Goal: Find specific page/section: Find specific page/section

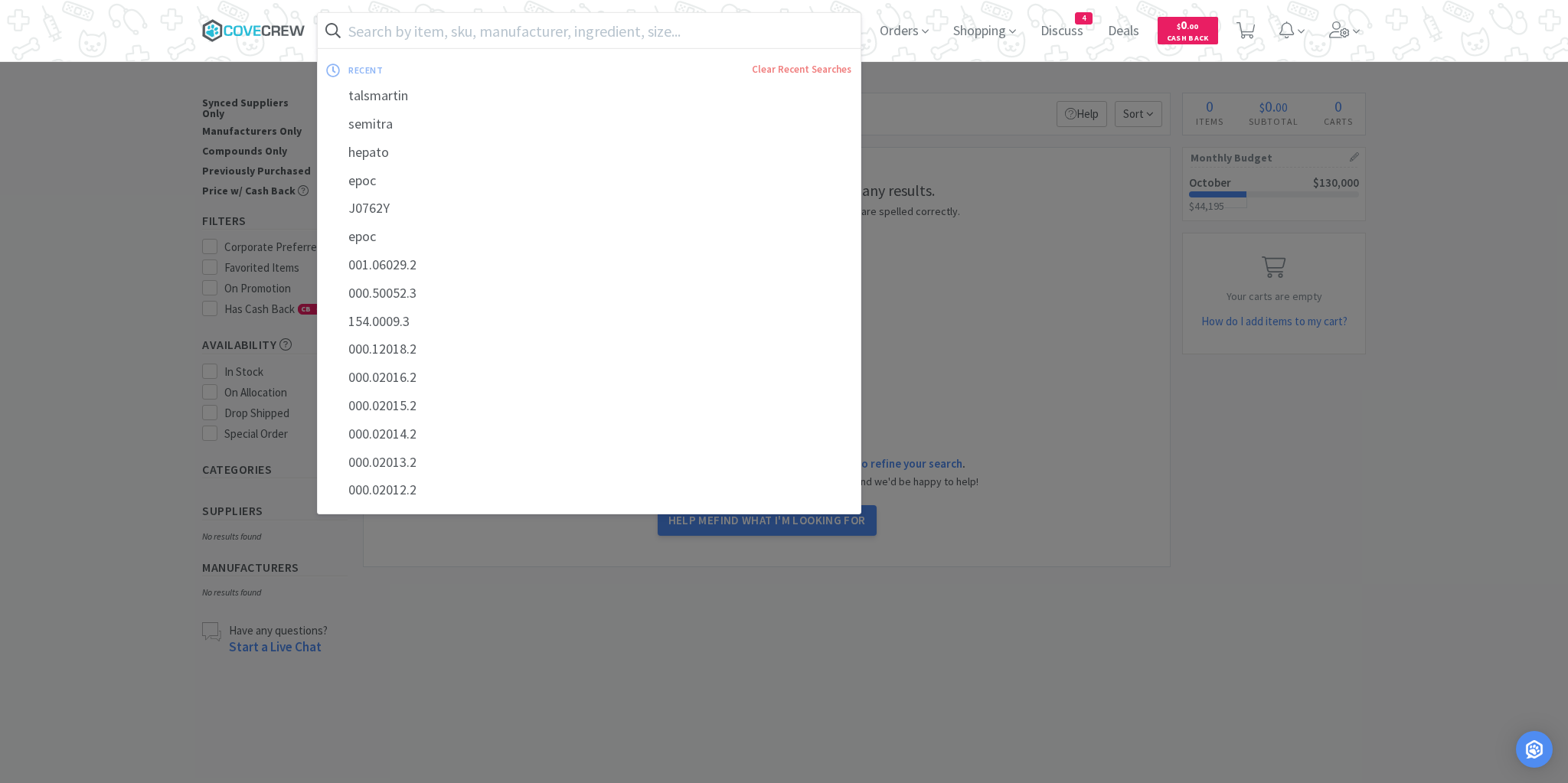
click at [280, 27] on icon at bounding box center [254, 30] width 103 height 23
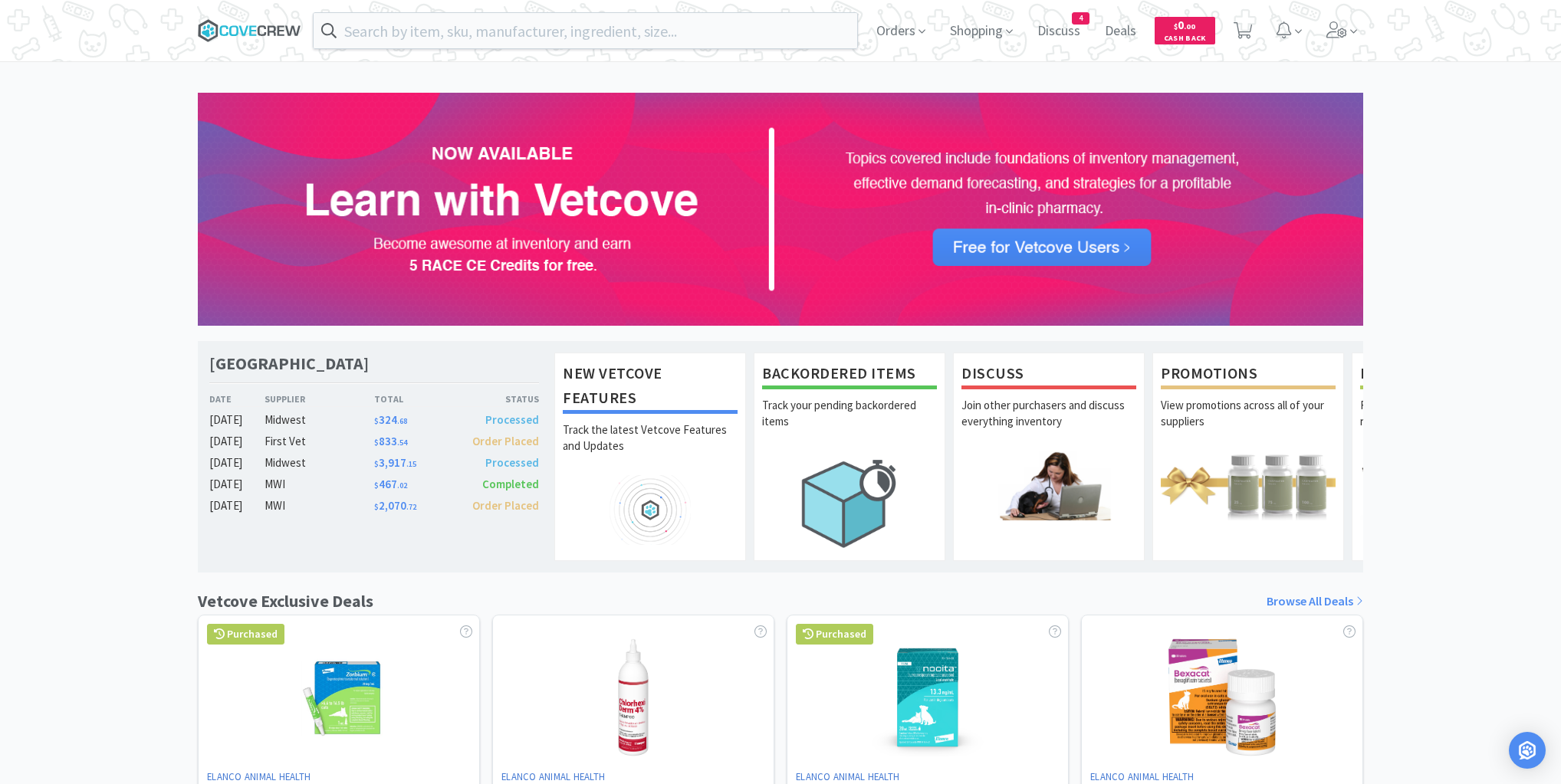
click at [242, 28] on icon at bounding box center [243, 30] width 10 height 10
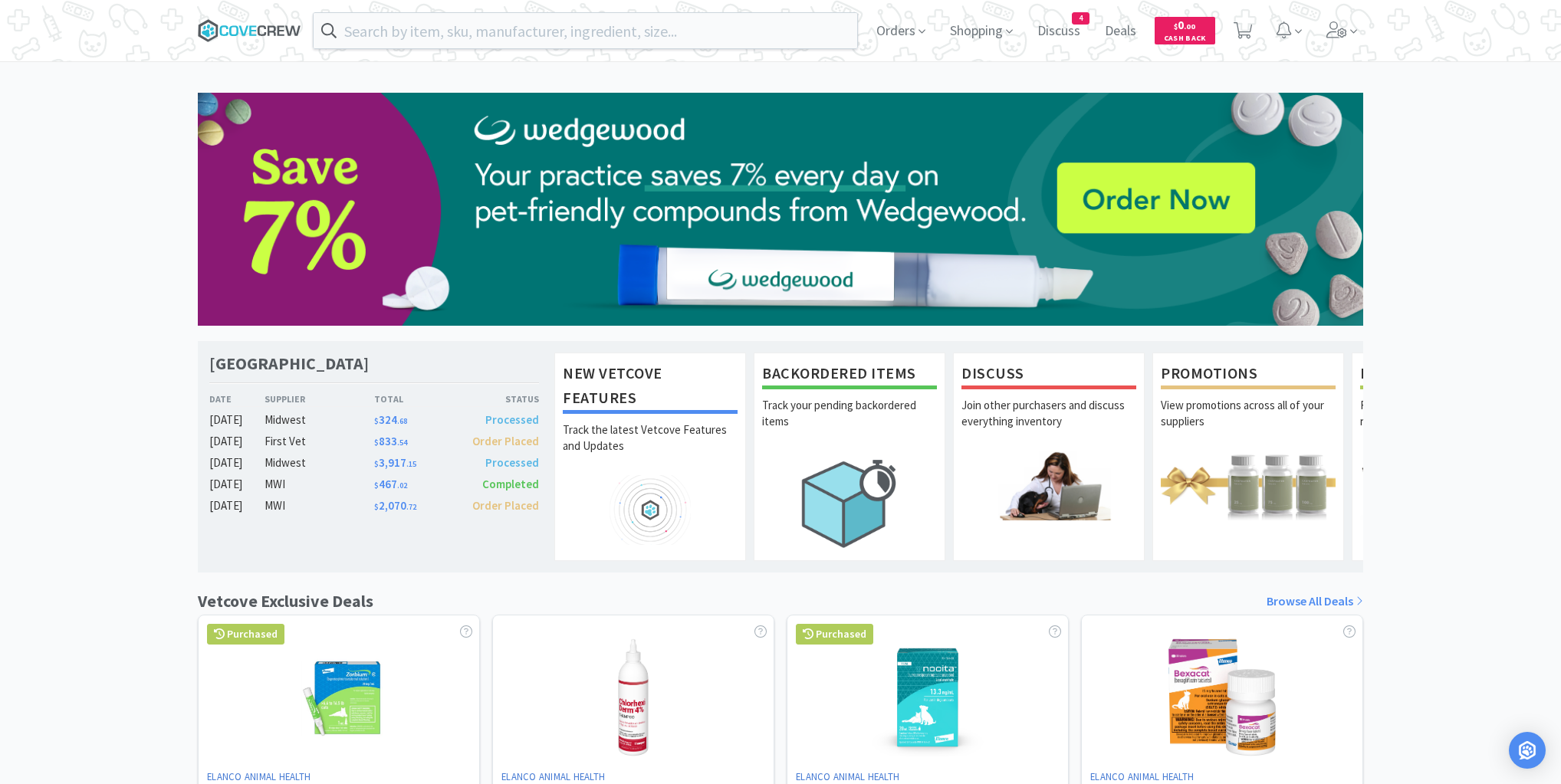
click at [247, 24] on icon at bounding box center [249, 30] width 103 height 23
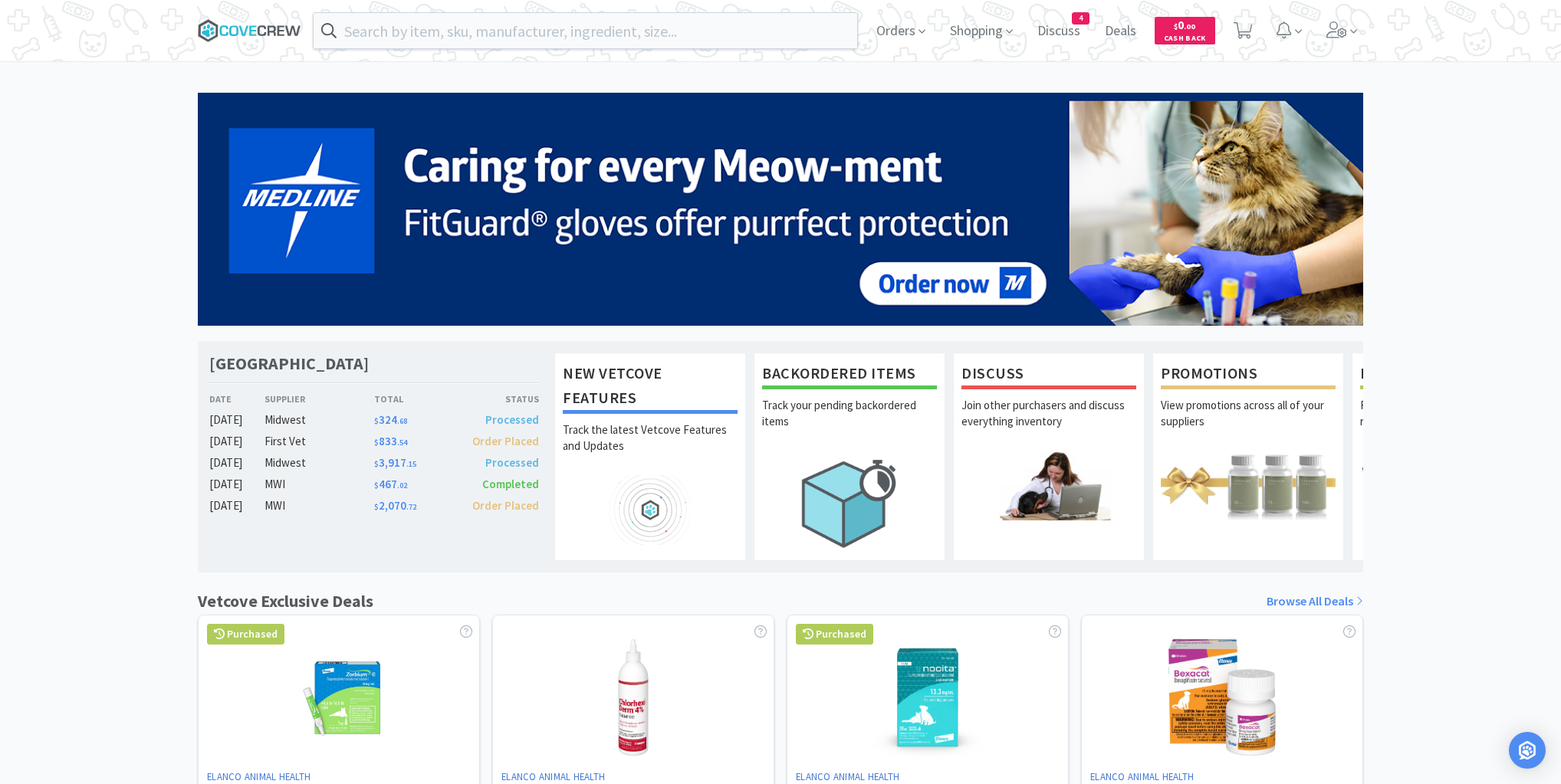
click at [257, 28] on icon at bounding box center [249, 30] width 103 height 23
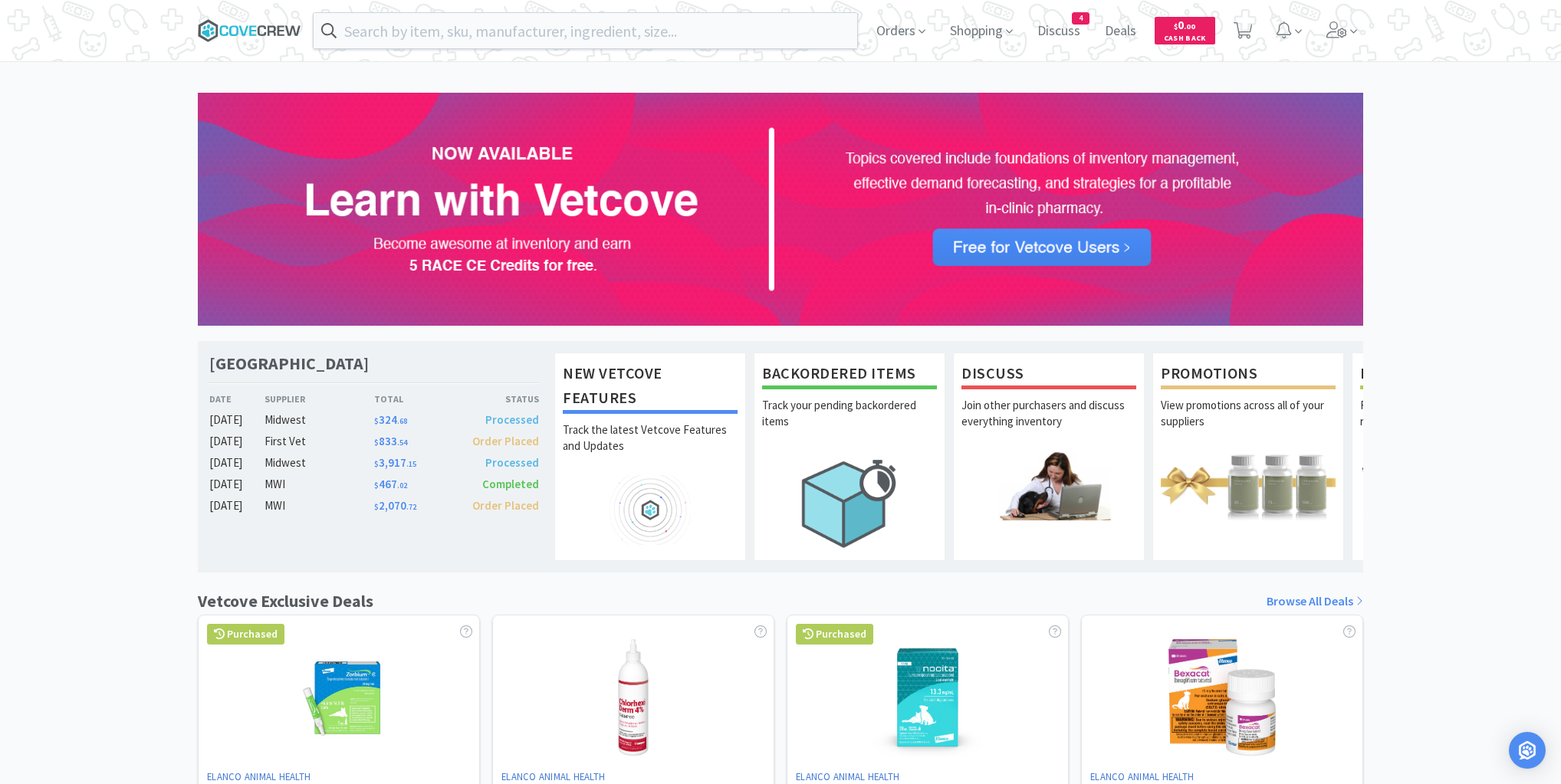
click at [267, 30] on icon at bounding box center [249, 30] width 103 height 23
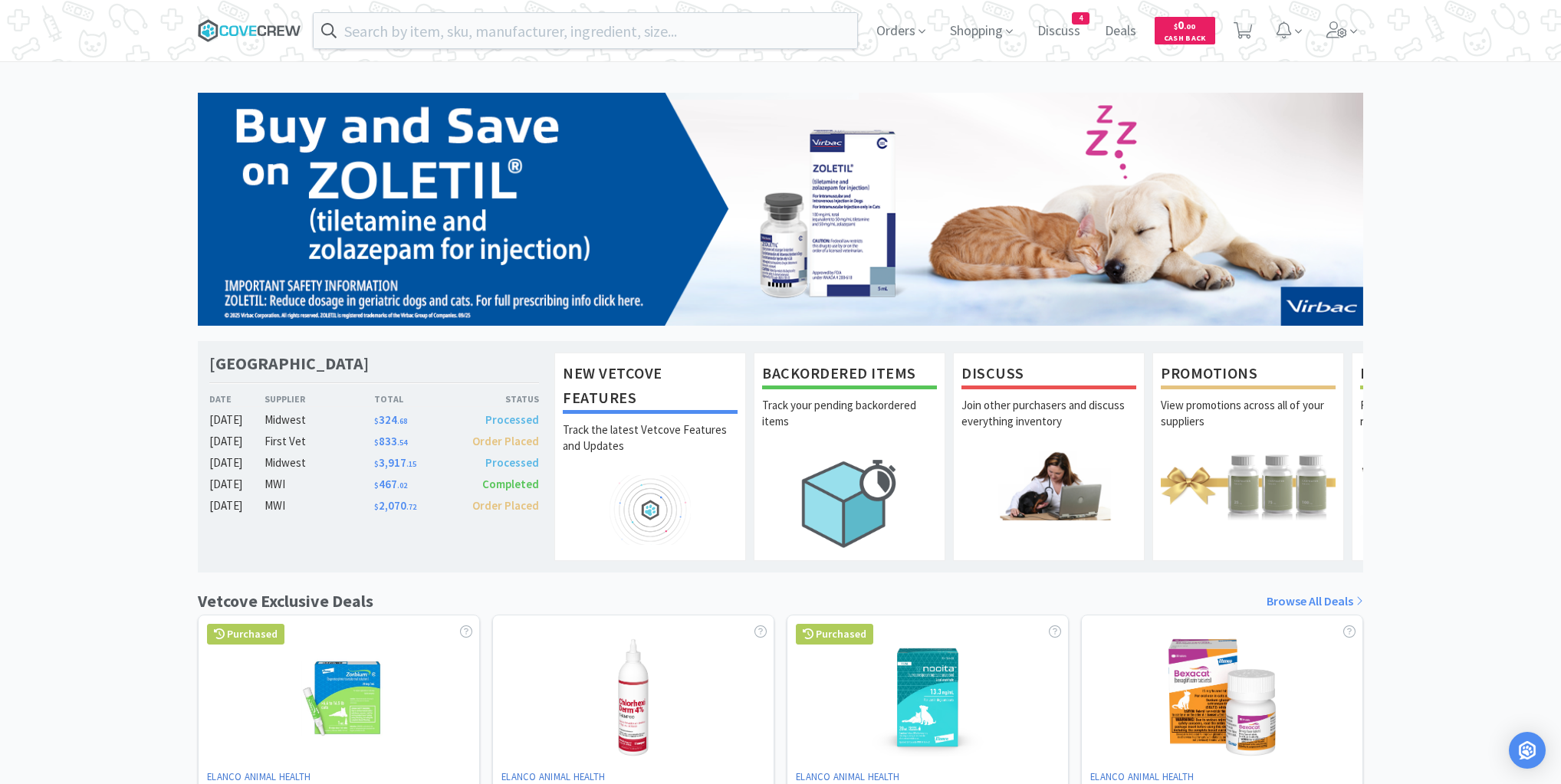
click at [270, 30] on icon at bounding box center [249, 30] width 103 height 23
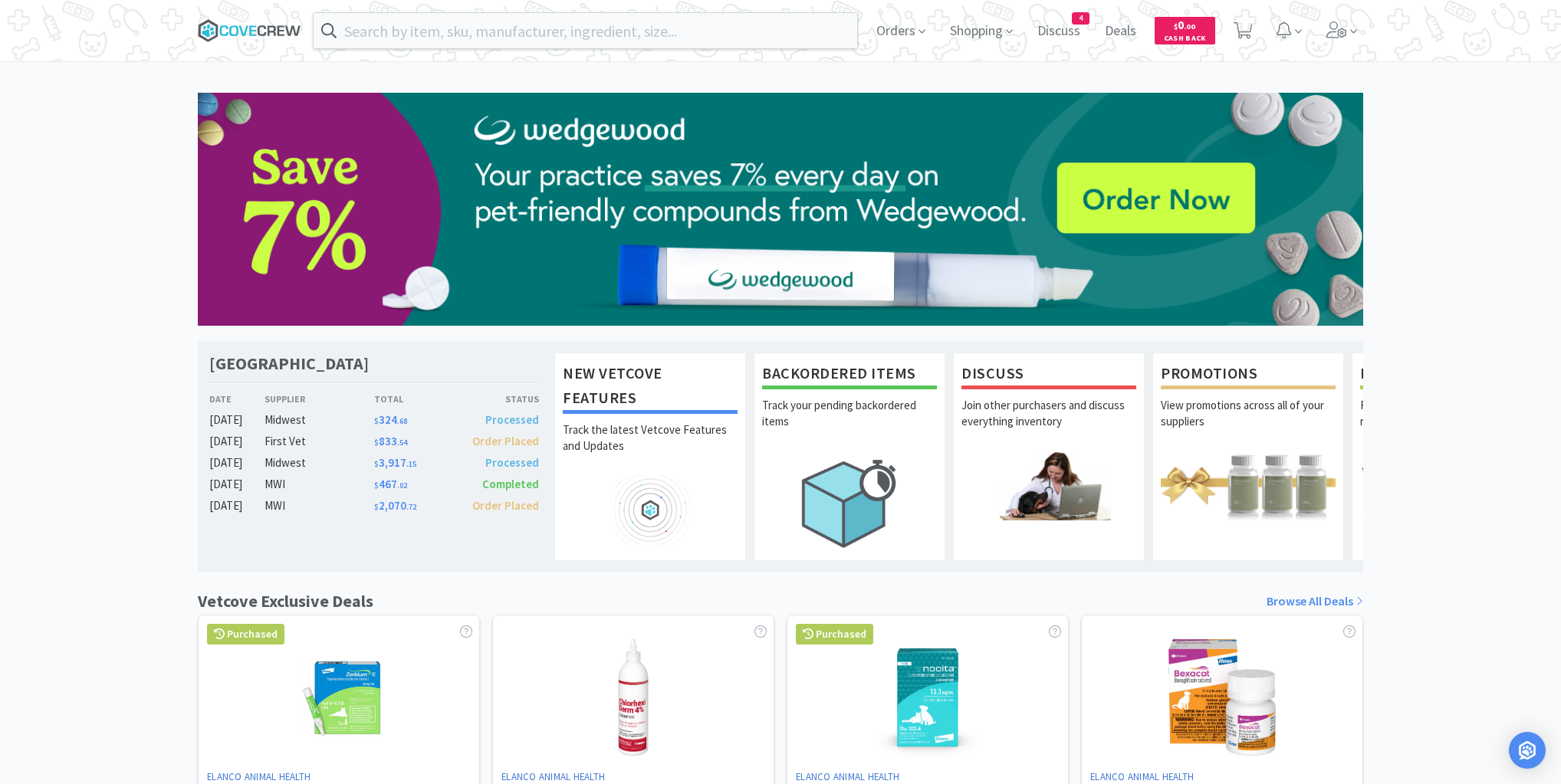
click at [259, 30] on icon at bounding box center [262, 30] width 9 height 10
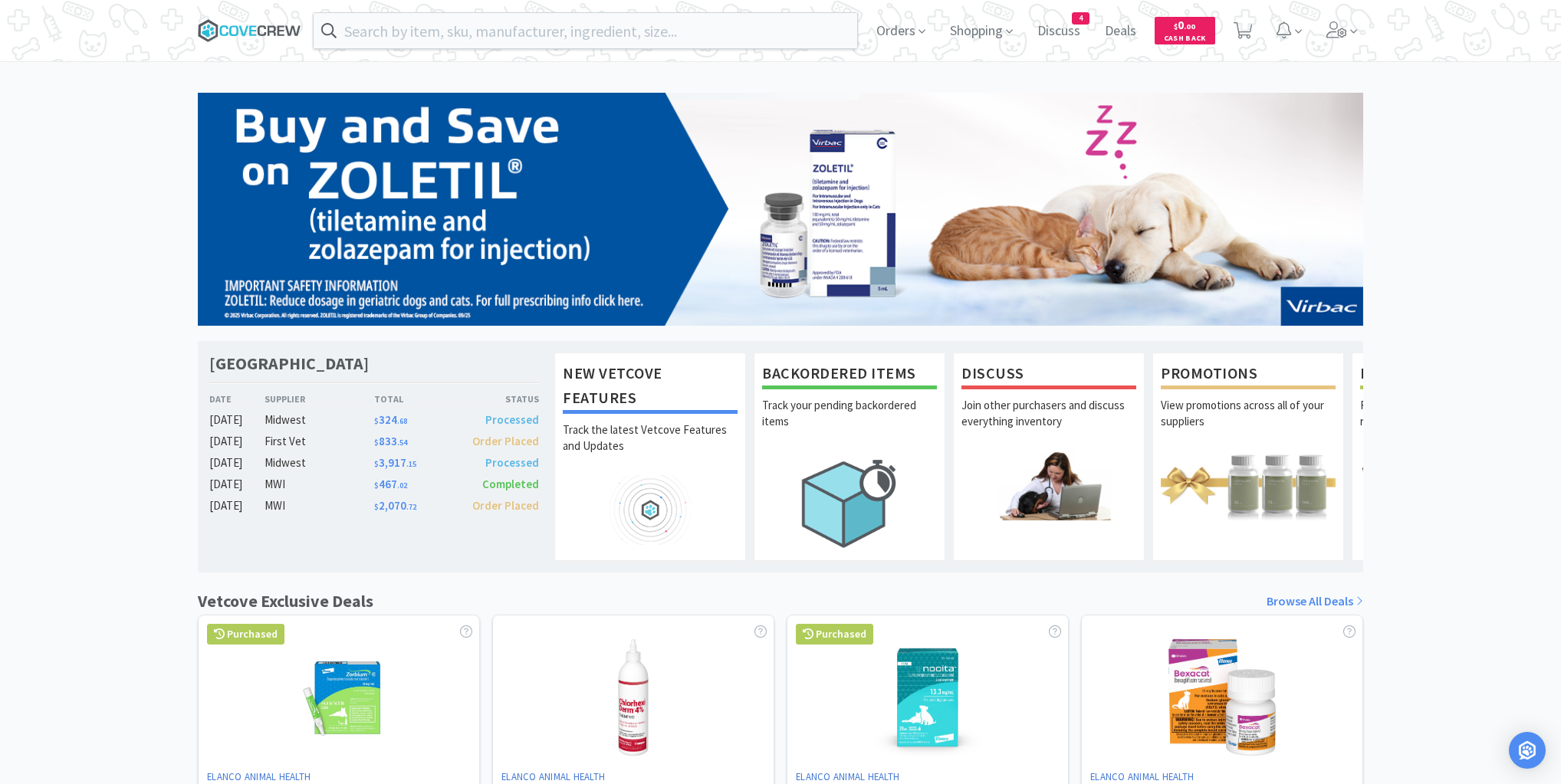
click at [237, 34] on icon at bounding box center [234, 30] width 10 height 10
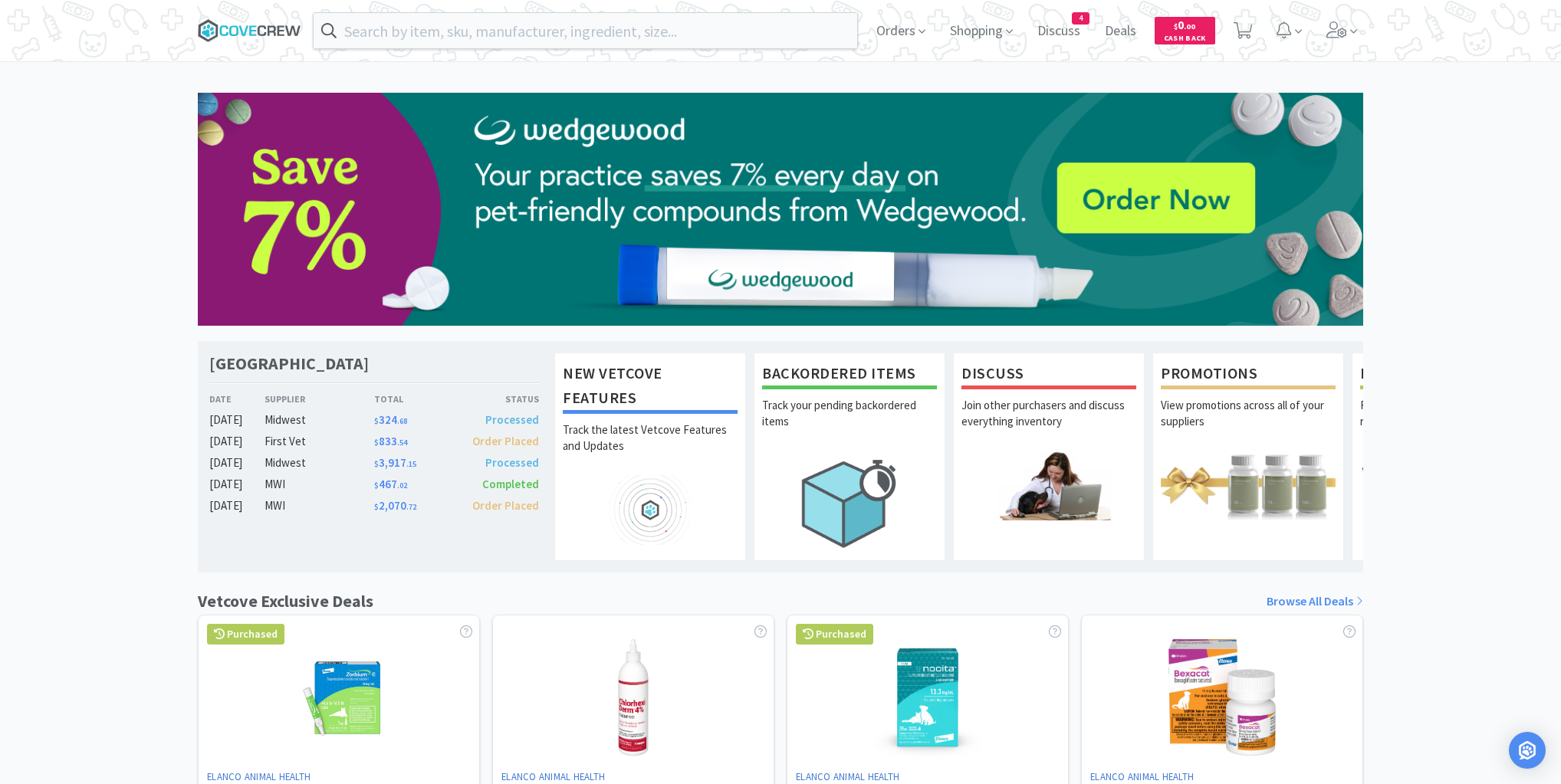
click at [248, 28] on icon at bounding box center [249, 30] width 103 height 23
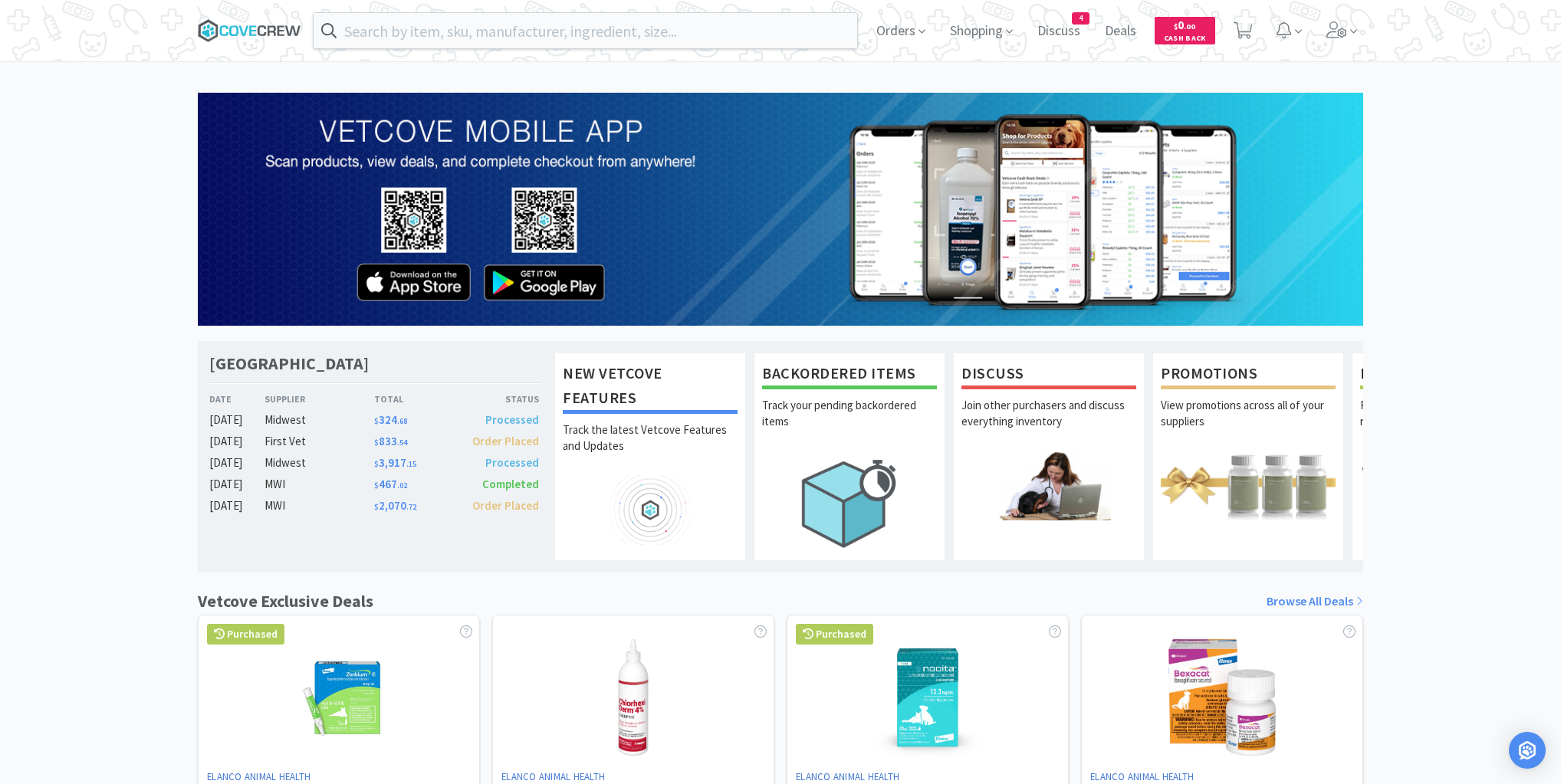
click at [270, 30] on icon at bounding box center [249, 30] width 103 height 23
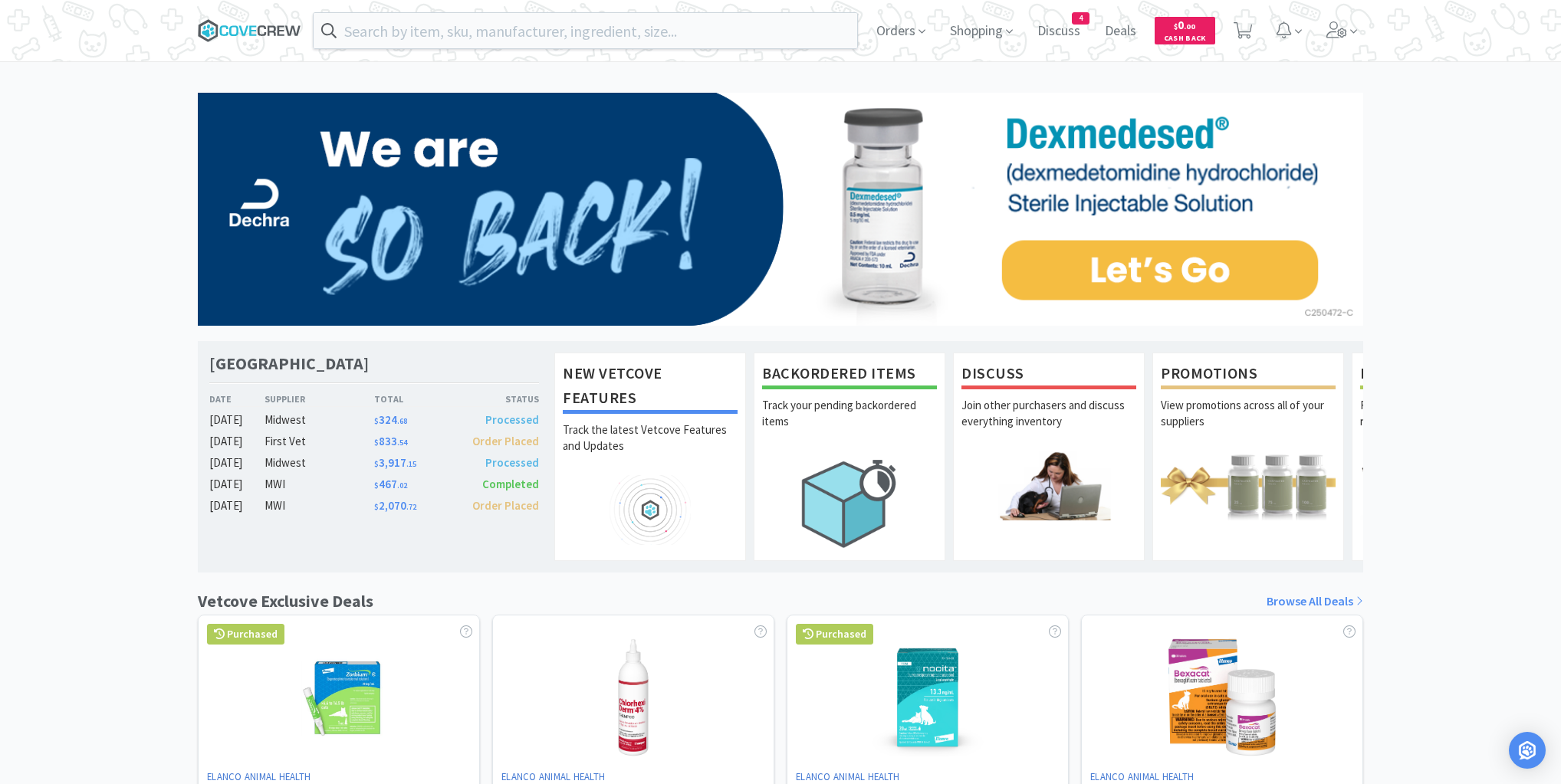
click at [237, 28] on icon at bounding box center [234, 30] width 10 height 10
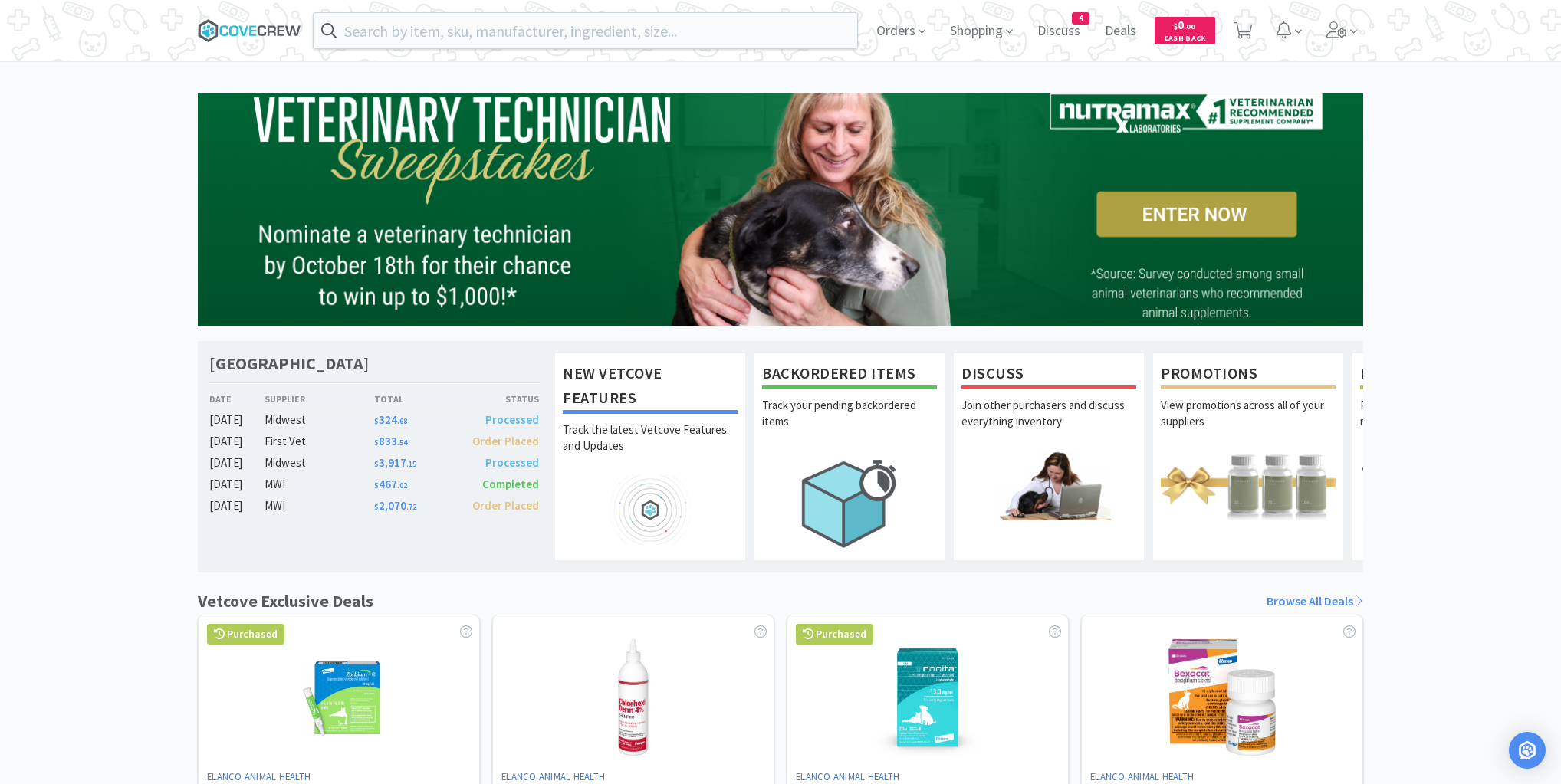
click at [245, 26] on icon at bounding box center [249, 30] width 103 height 23
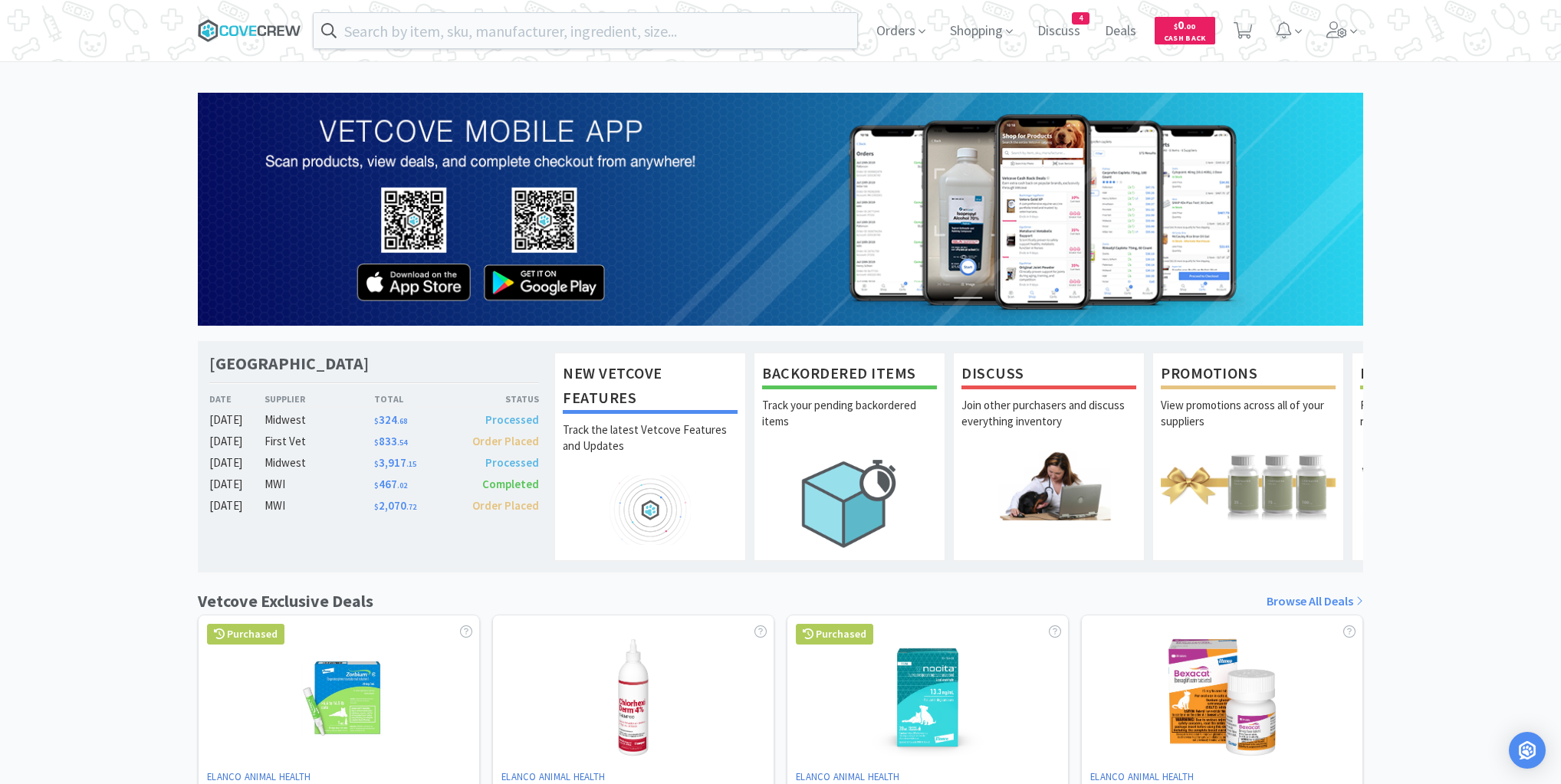
click at [266, 25] on icon at bounding box center [249, 30] width 103 height 23
click at [261, 24] on icon at bounding box center [249, 30] width 103 height 23
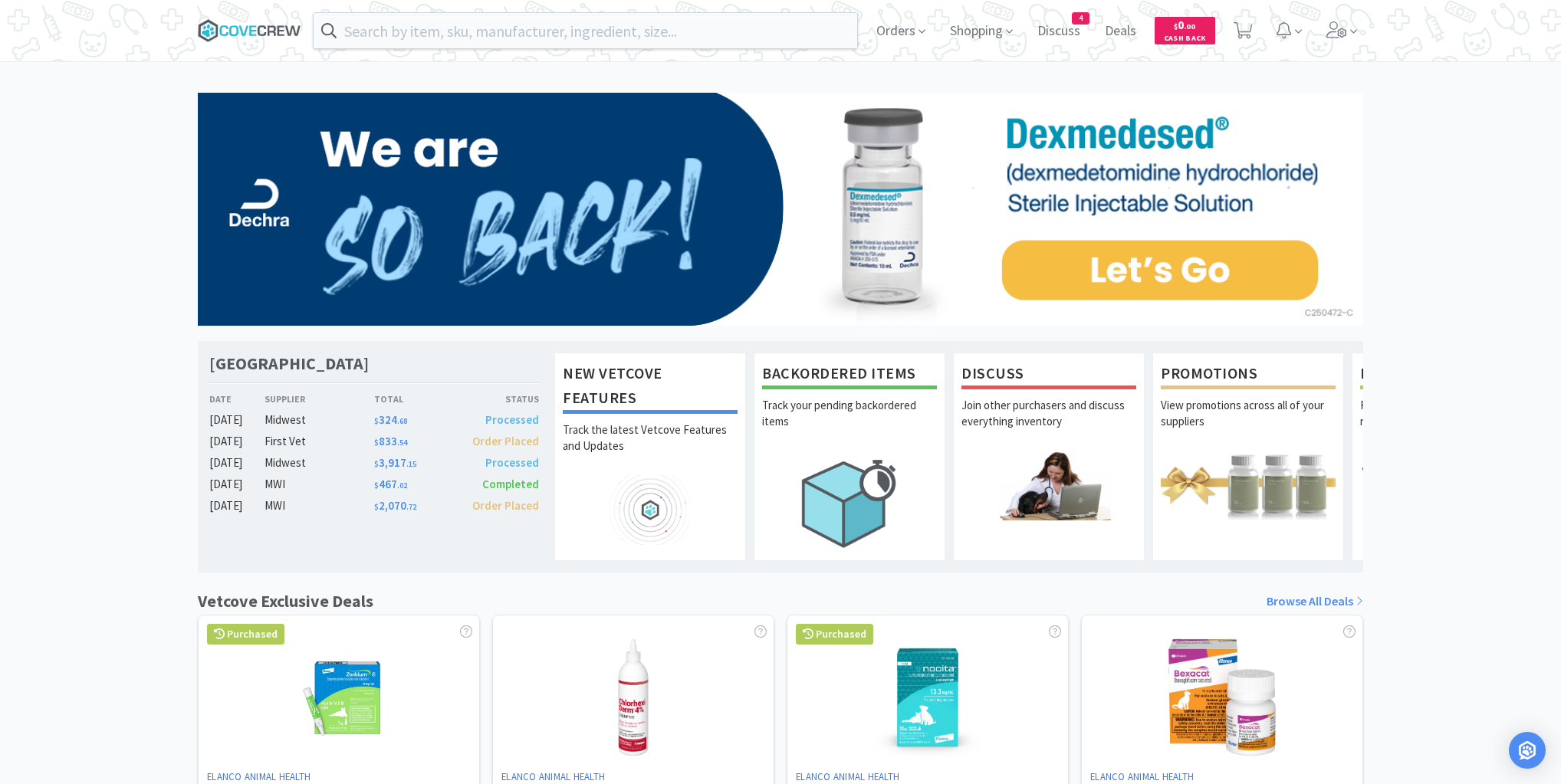
click at [242, 30] on icon at bounding box center [243, 30] width 10 height 10
click at [249, 29] on icon at bounding box center [249, 30] width 103 height 23
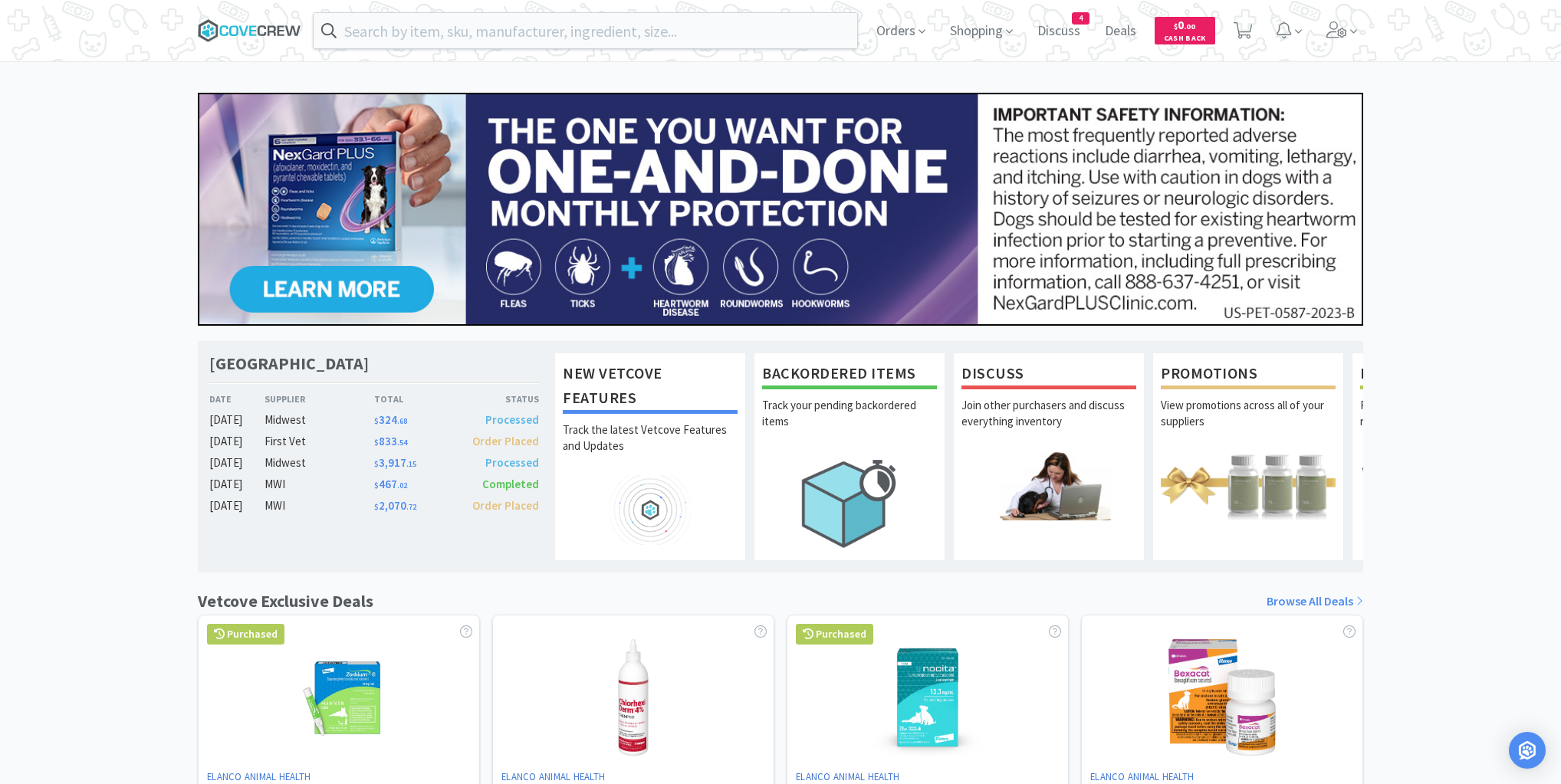
click at [274, 24] on icon at bounding box center [249, 30] width 103 height 23
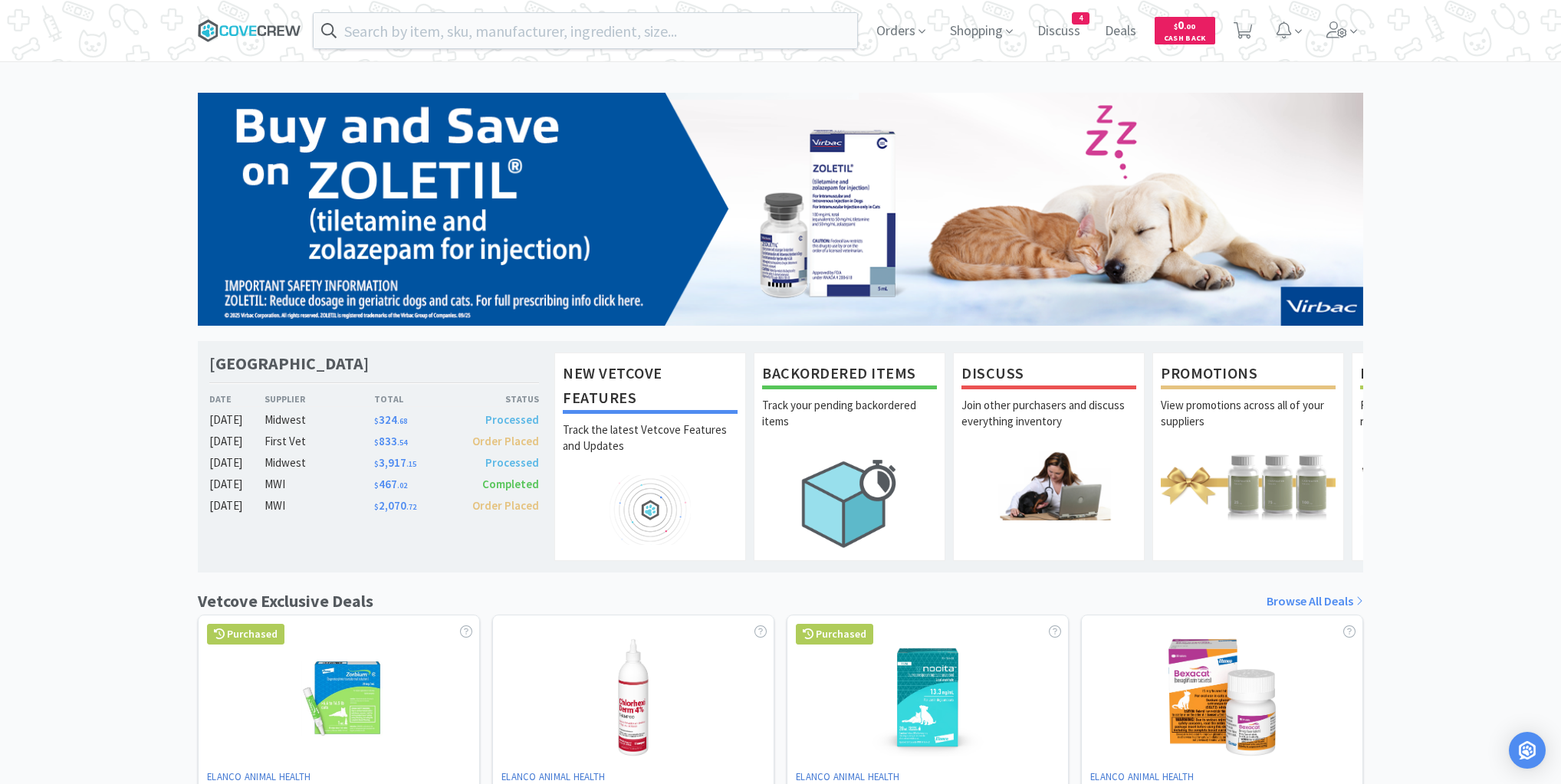
click at [247, 23] on icon at bounding box center [249, 30] width 103 height 23
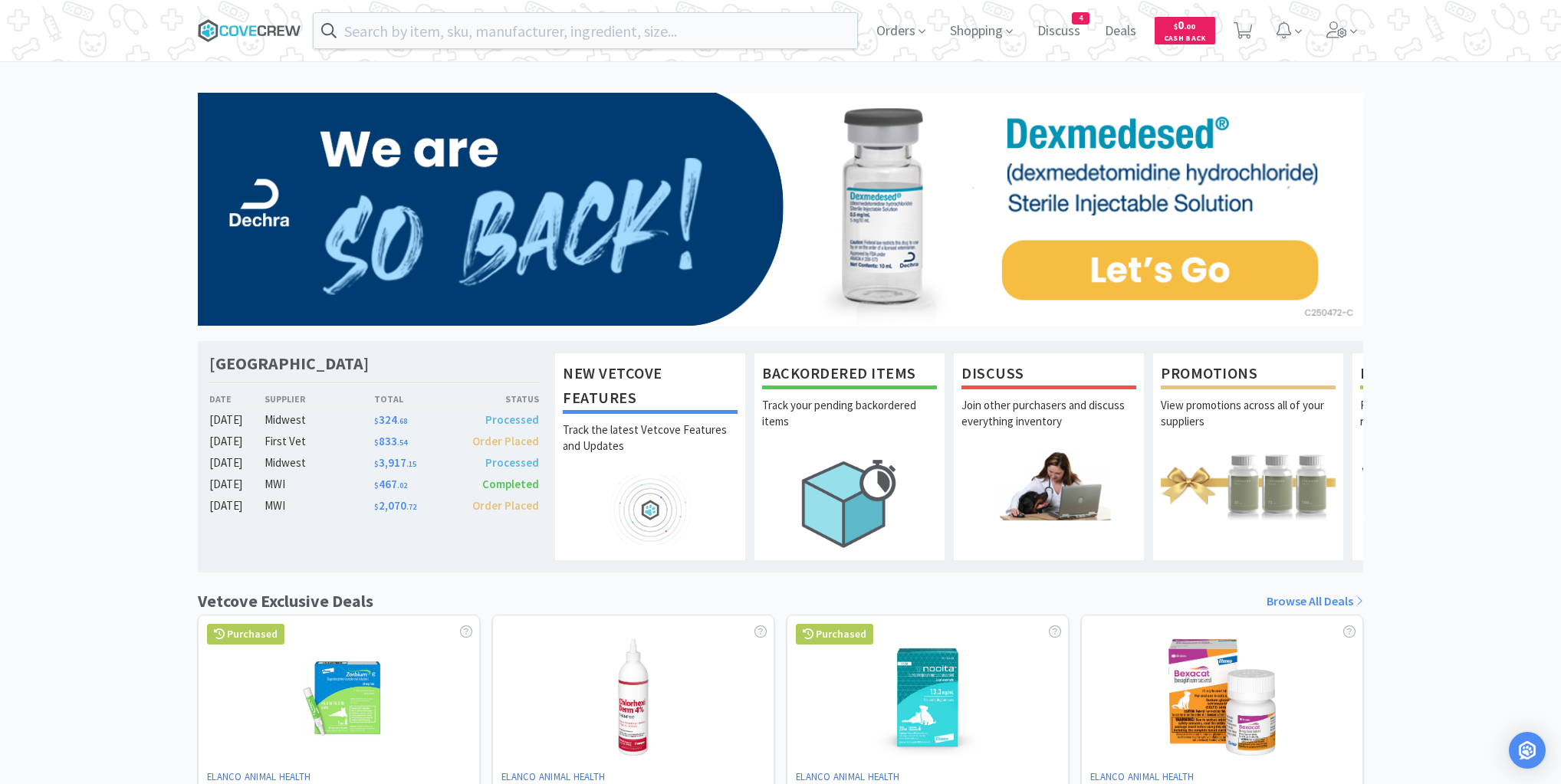
click at [262, 28] on icon at bounding box center [249, 30] width 103 height 23
